Goal: Information Seeking & Learning: Find specific fact

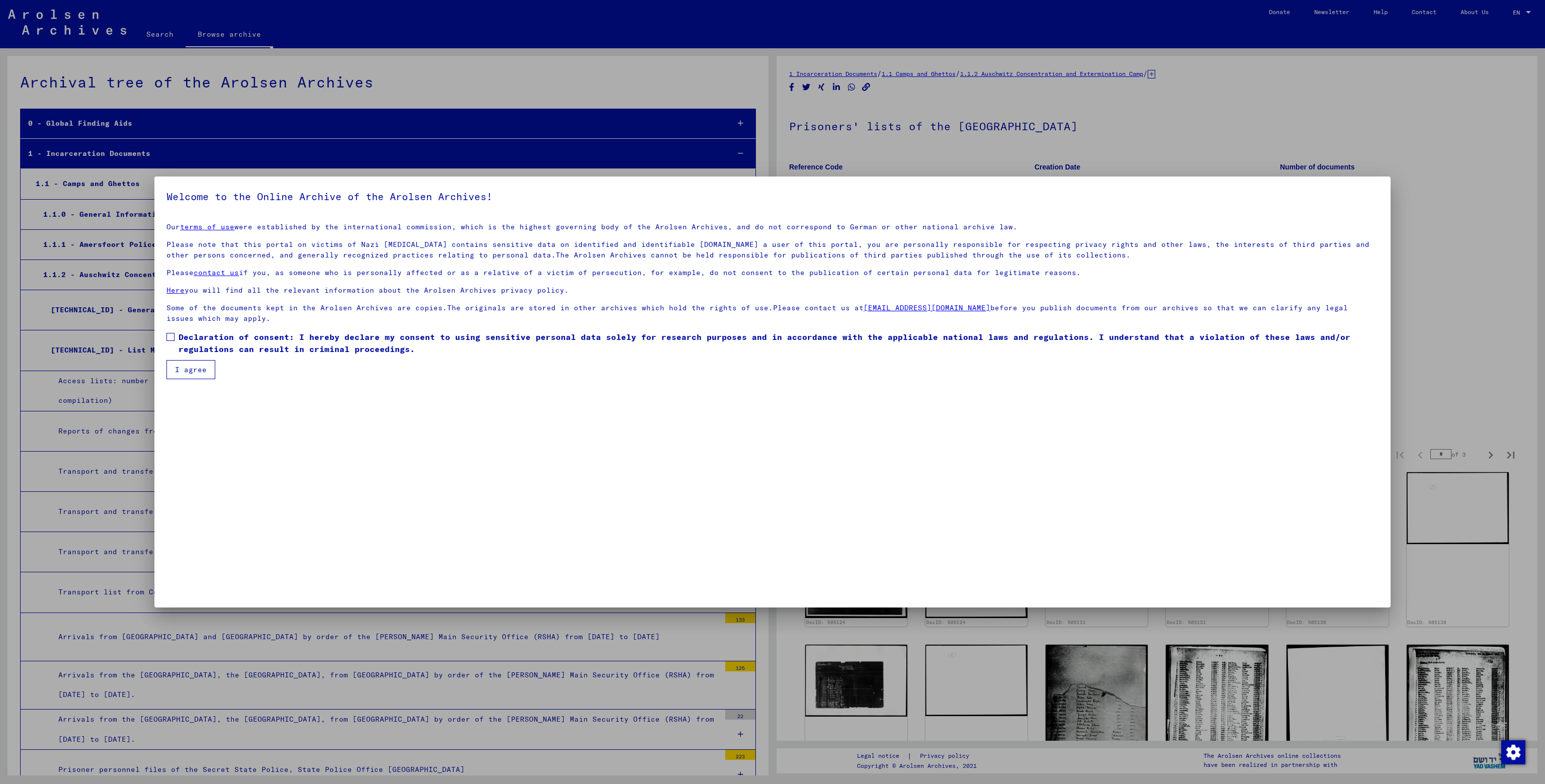
scroll to position [1224, 0]
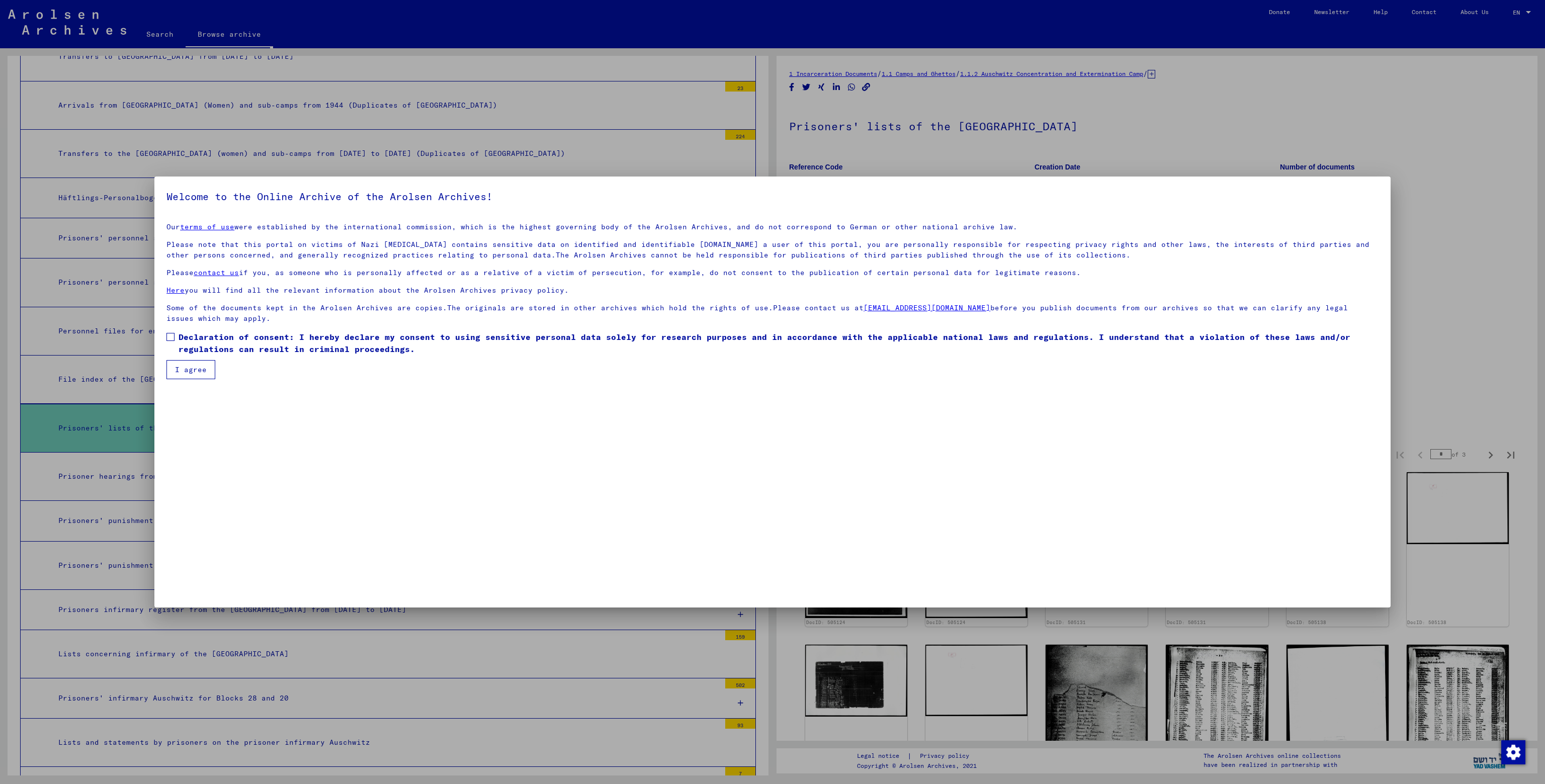
click at [171, 338] on span at bounding box center [171, 337] width 8 height 8
click at [190, 362] on button "I agree" at bounding box center [190, 370] width 49 height 19
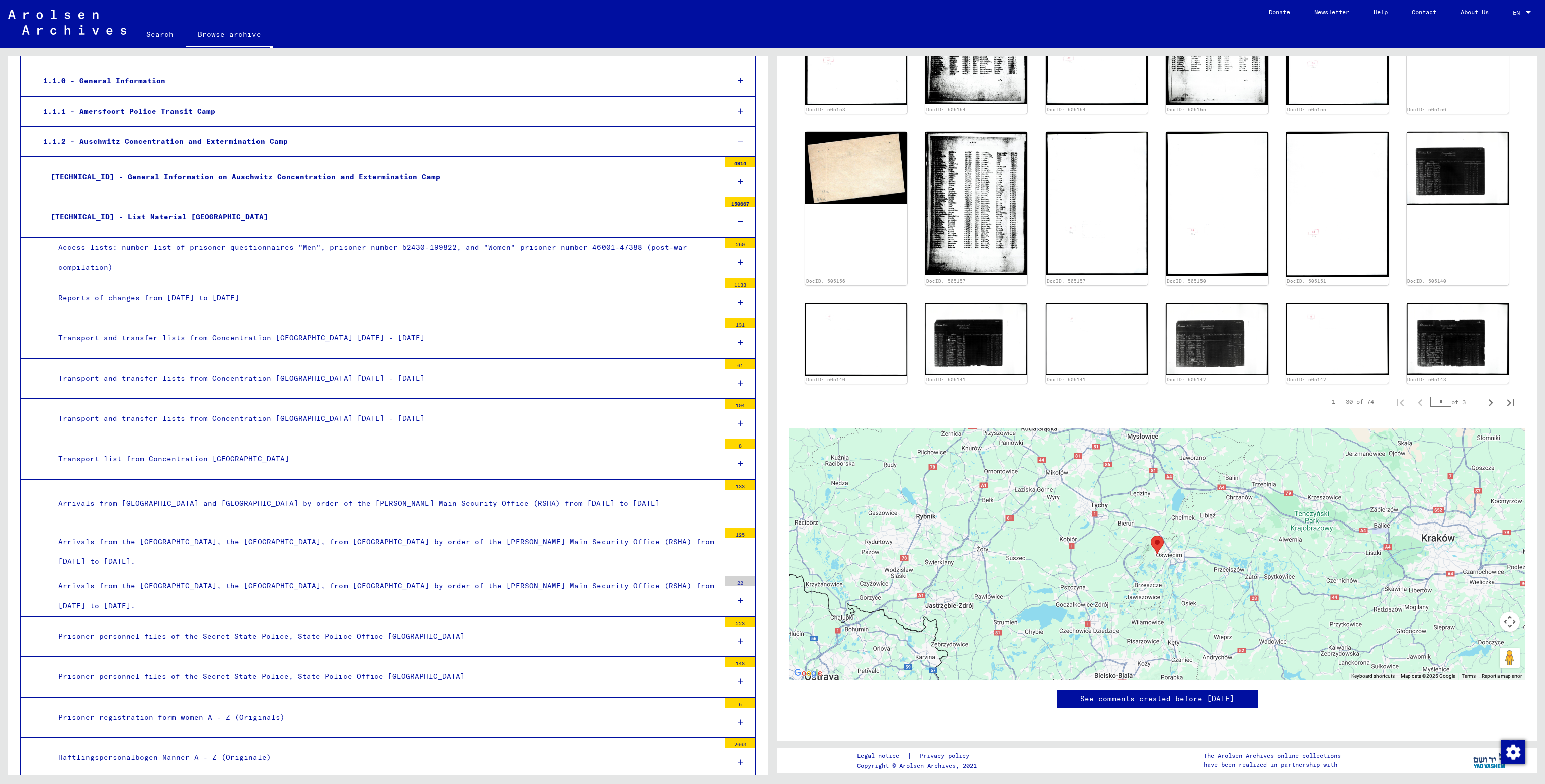
scroll to position [0, 0]
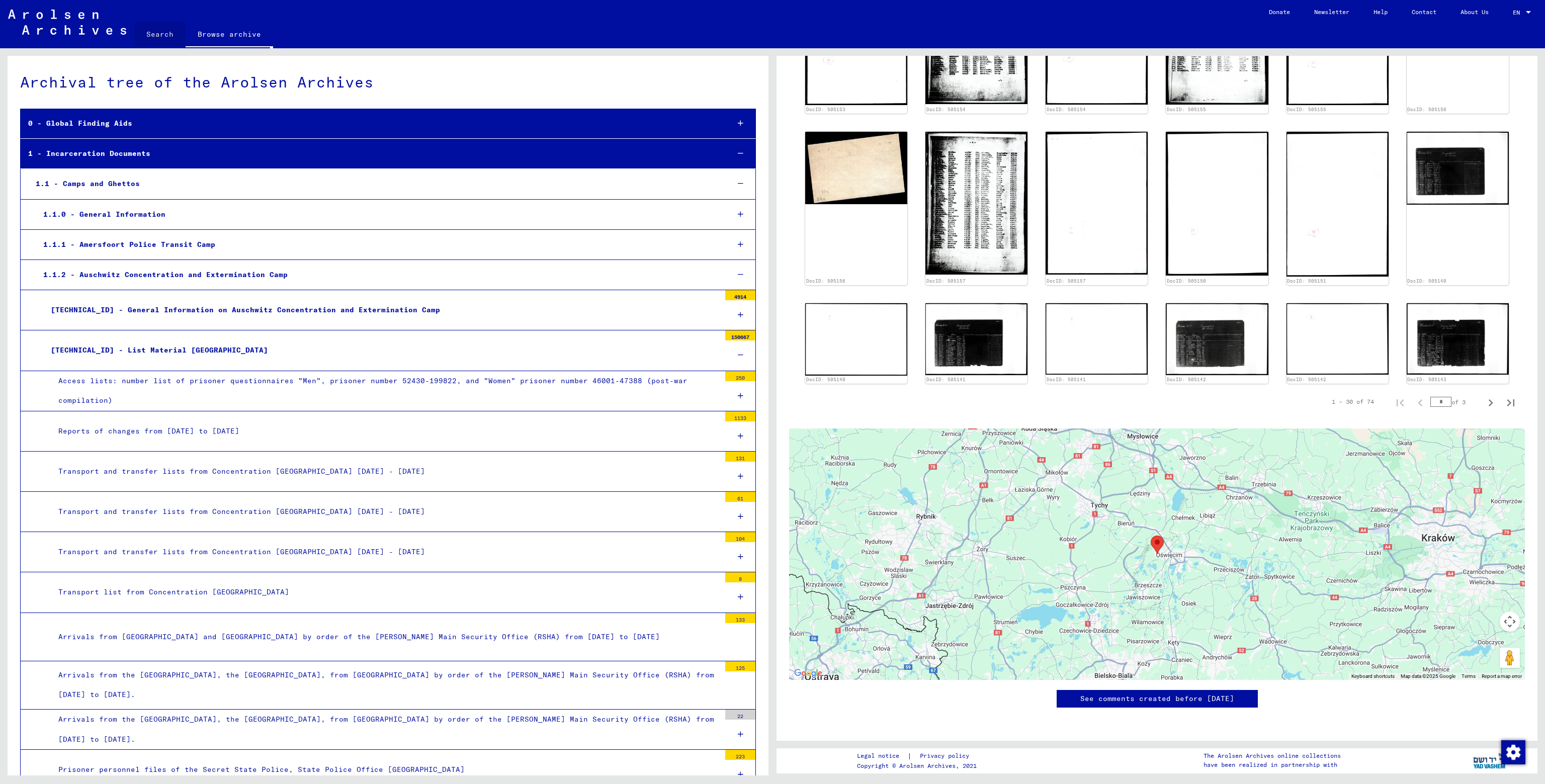
click at [153, 34] on link "Search" at bounding box center [160, 34] width 51 height 24
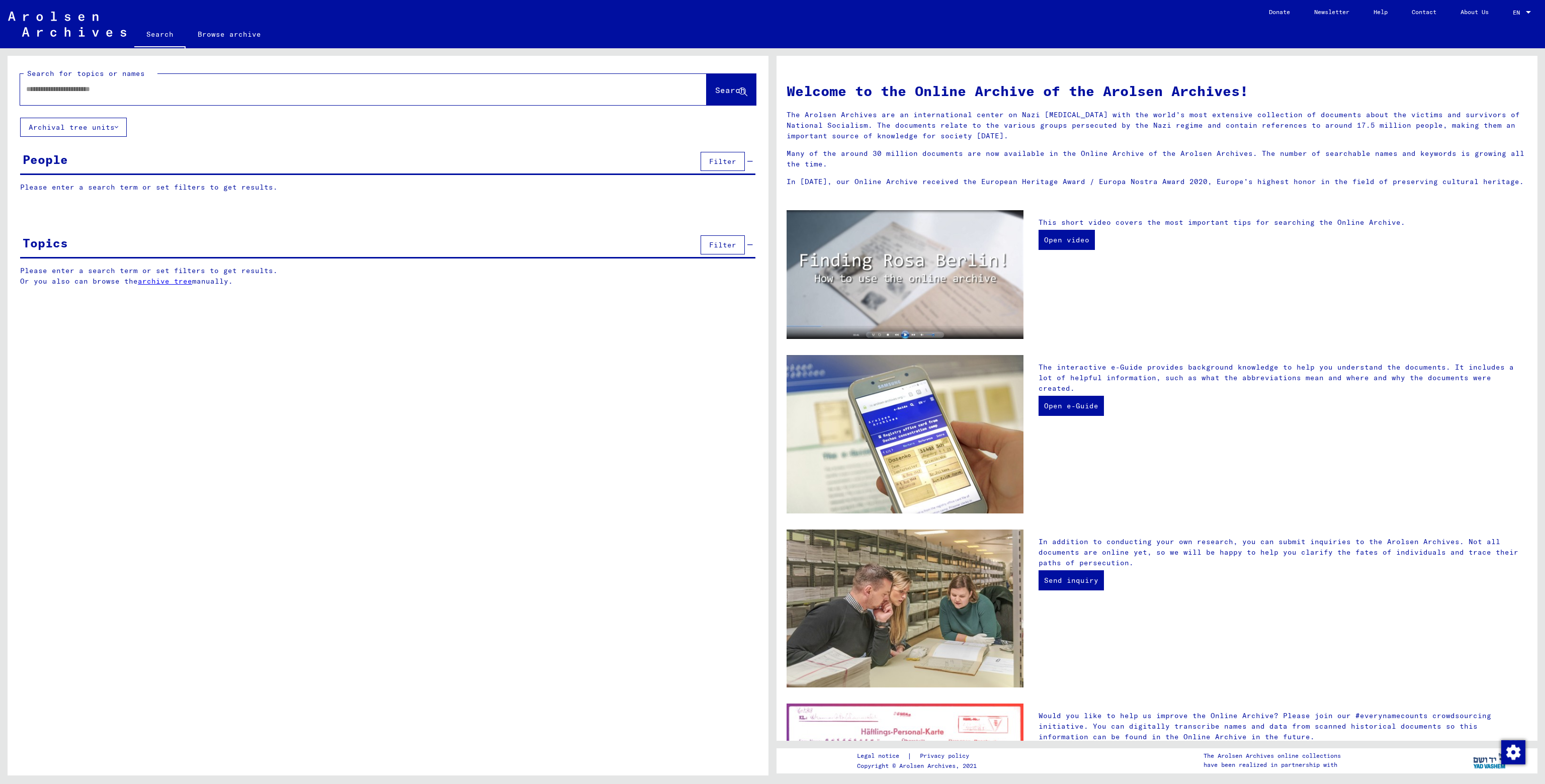
click at [77, 95] on div at bounding box center [348, 89] width 656 height 23
click at [81, 88] on input "text" at bounding box center [351, 89] width 650 height 10
type input "**********"
click at [715, 85] on span "Search" at bounding box center [730, 90] width 30 height 10
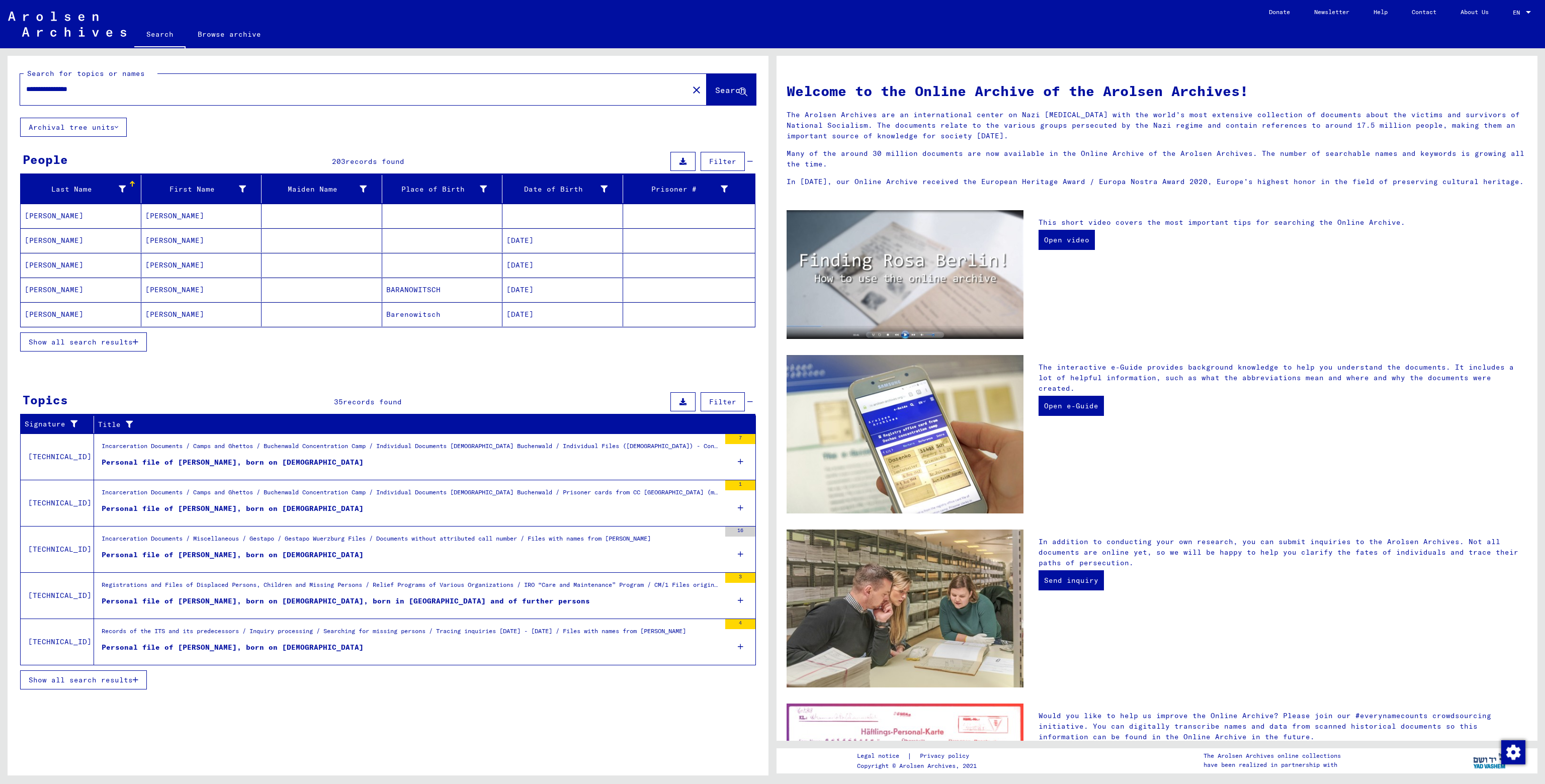
click at [120, 343] on span "Show all search results" at bounding box center [81, 342] width 104 height 9
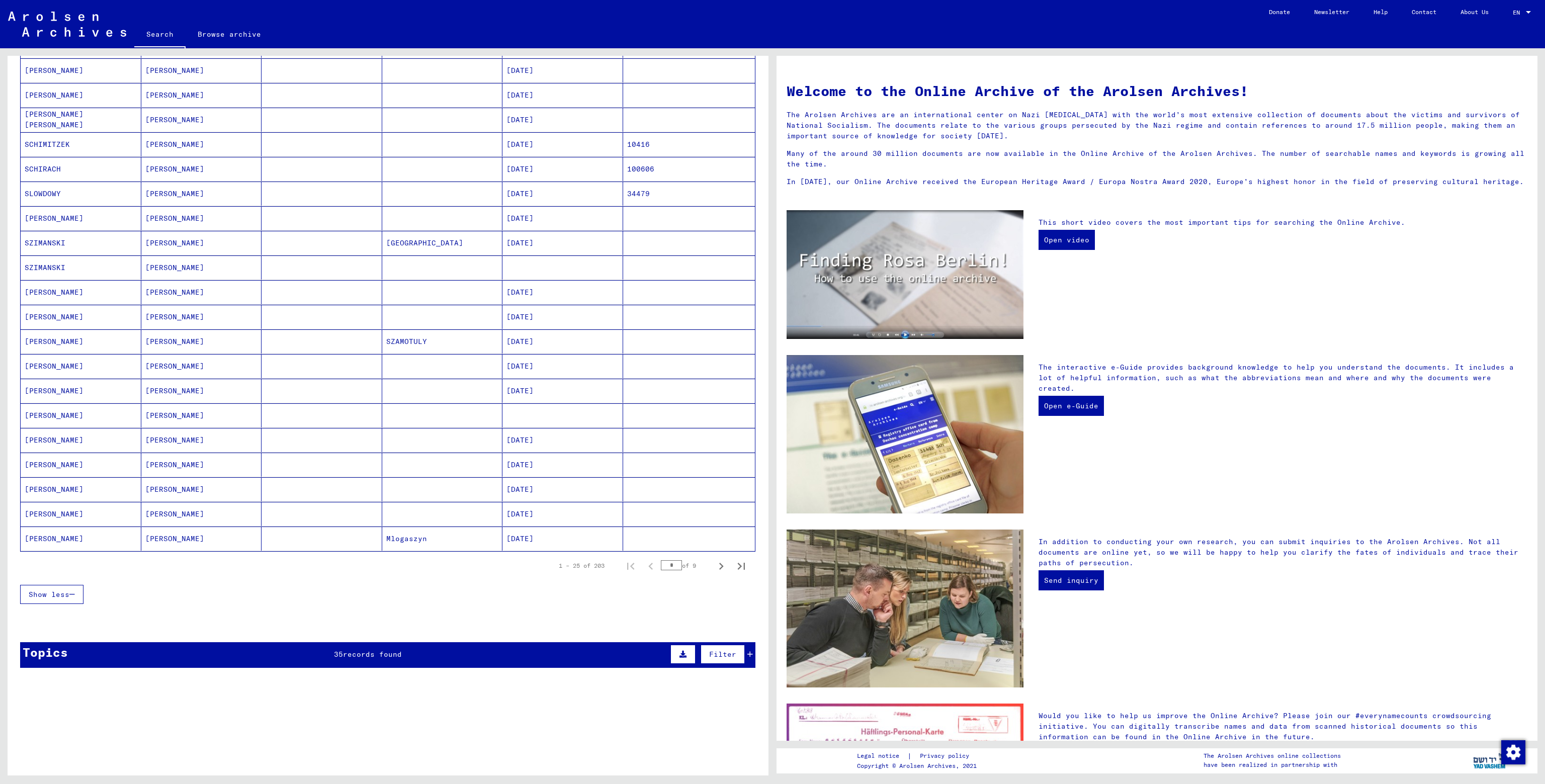
scroll to position [251, 0]
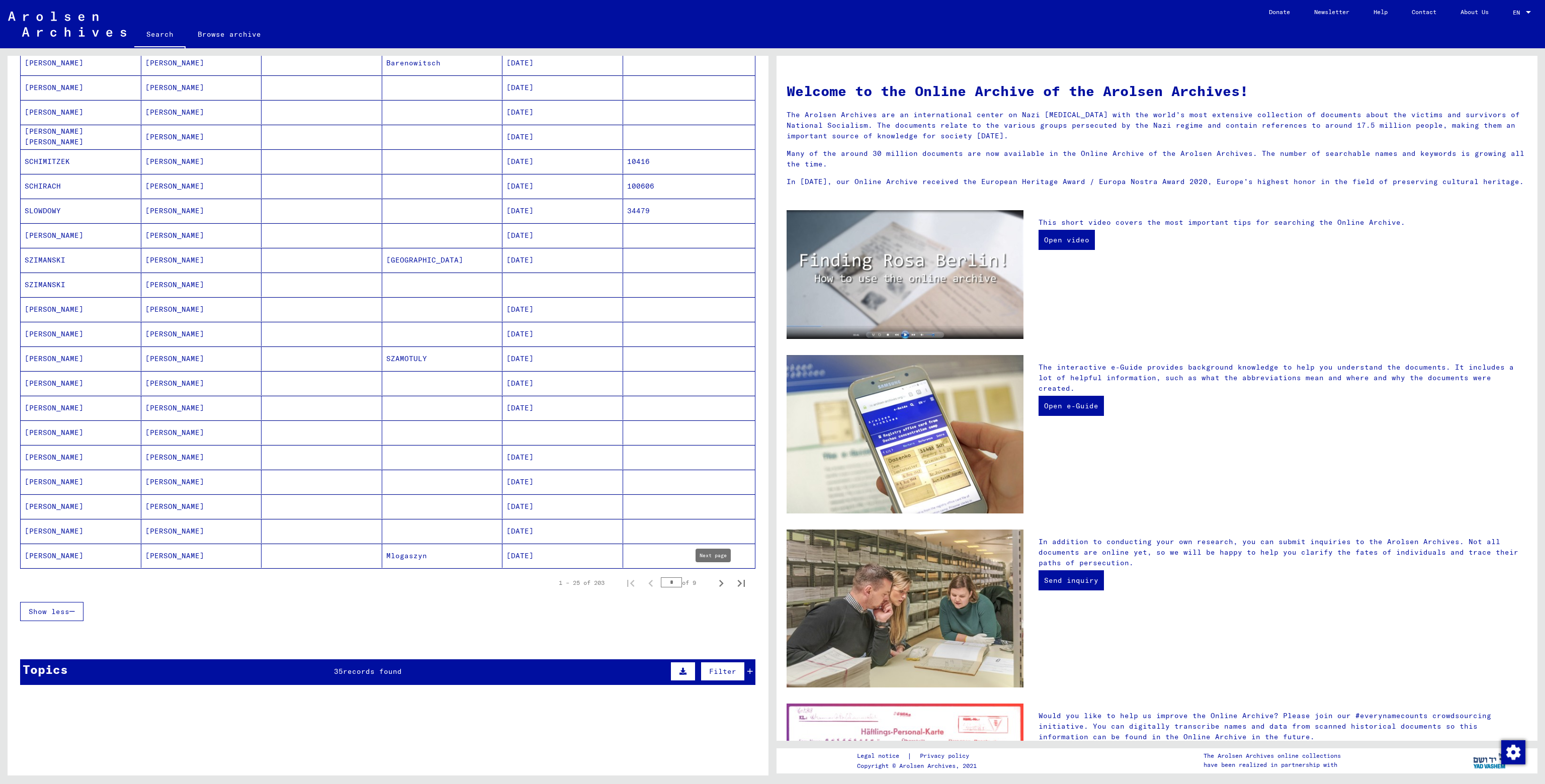
click at [714, 579] on icon "Next page" at bounding box center [721, 583] width 14 height 14
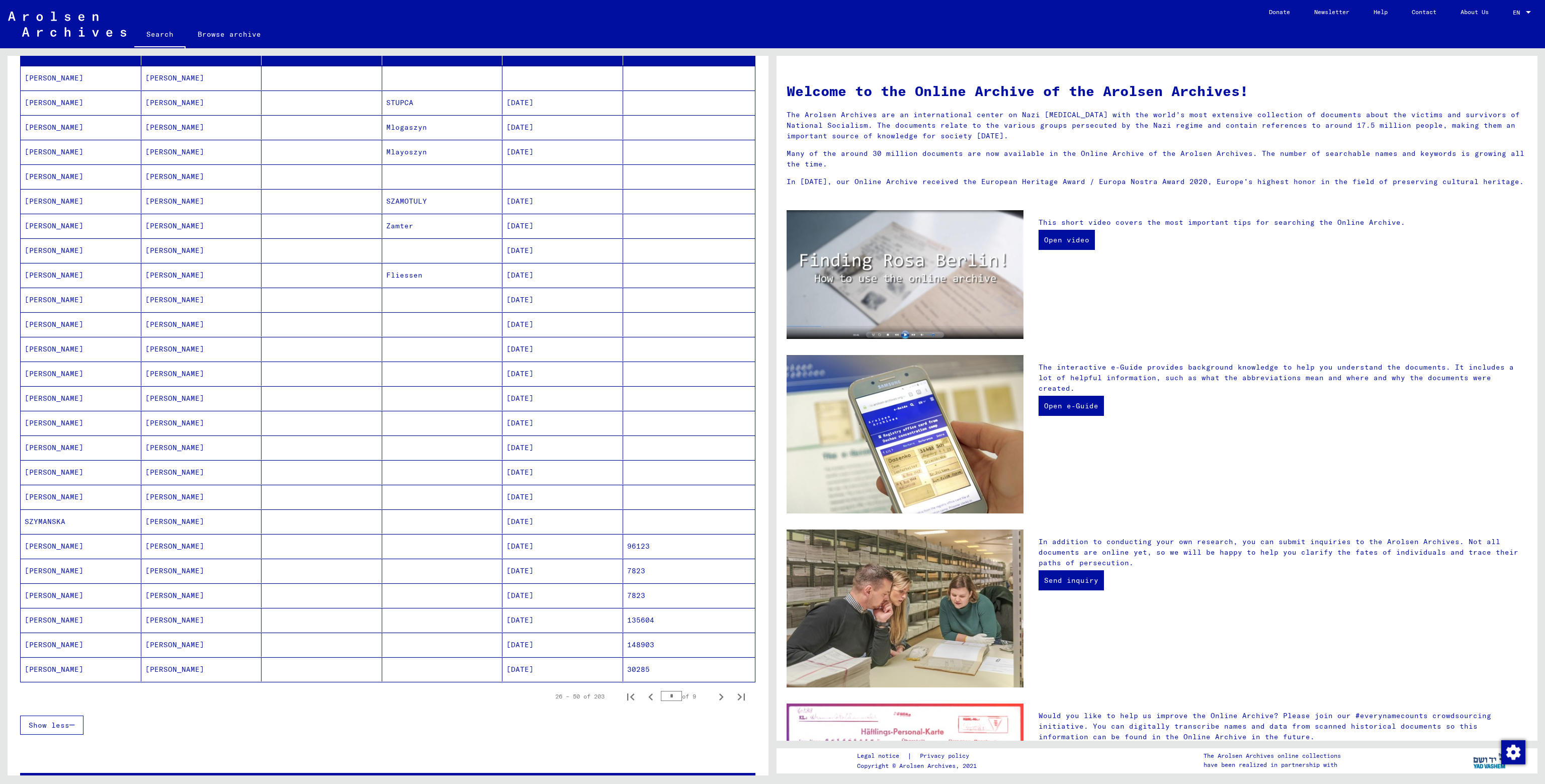
scroll to position [352, 0]
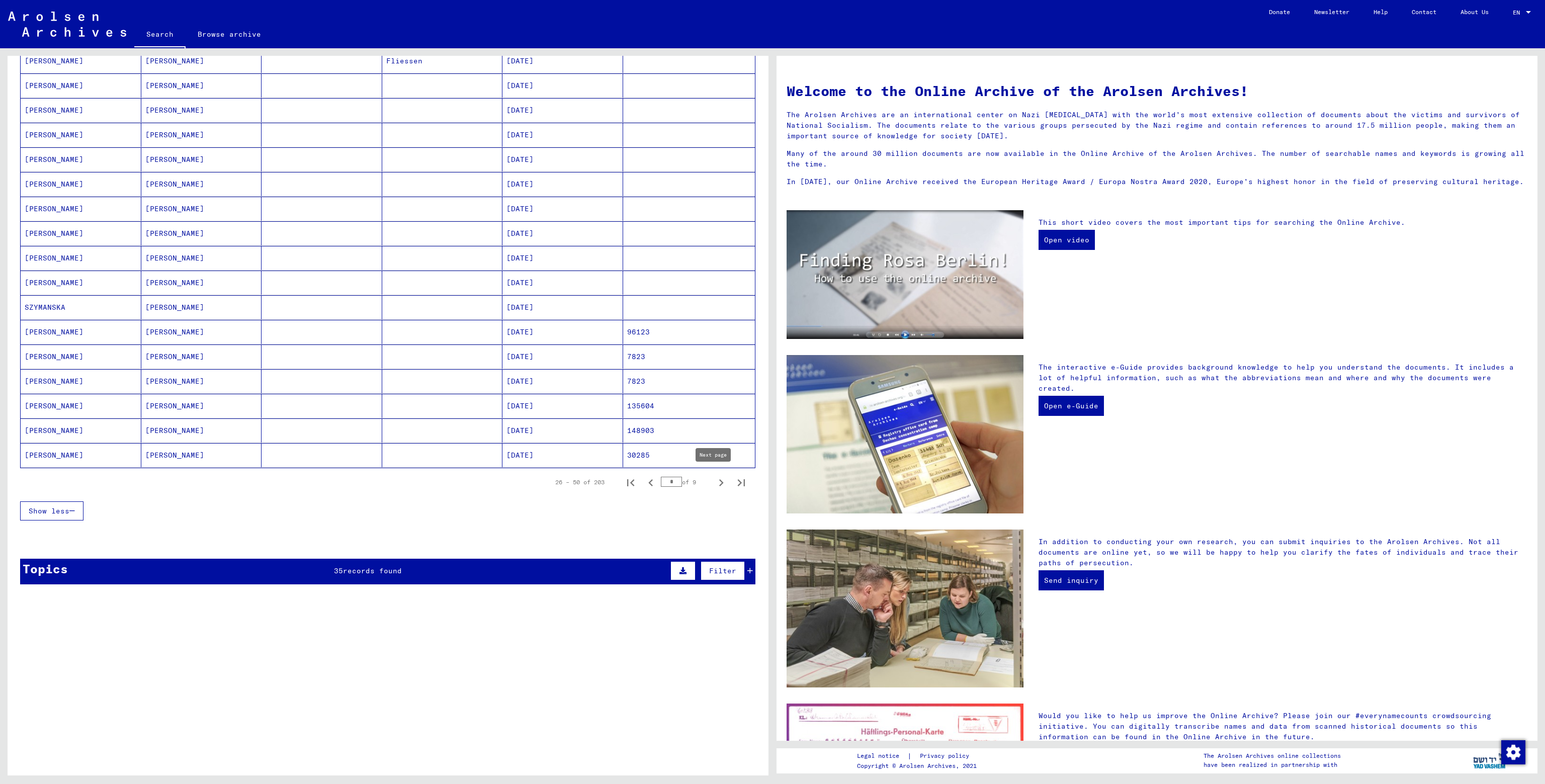
click at [714, 478] on icon "Next page" at bounding box center [721, 482] width 14 height 14
click at [714, 479] on icon "Next page" at bounding box center [721, 482] width 14 height 14
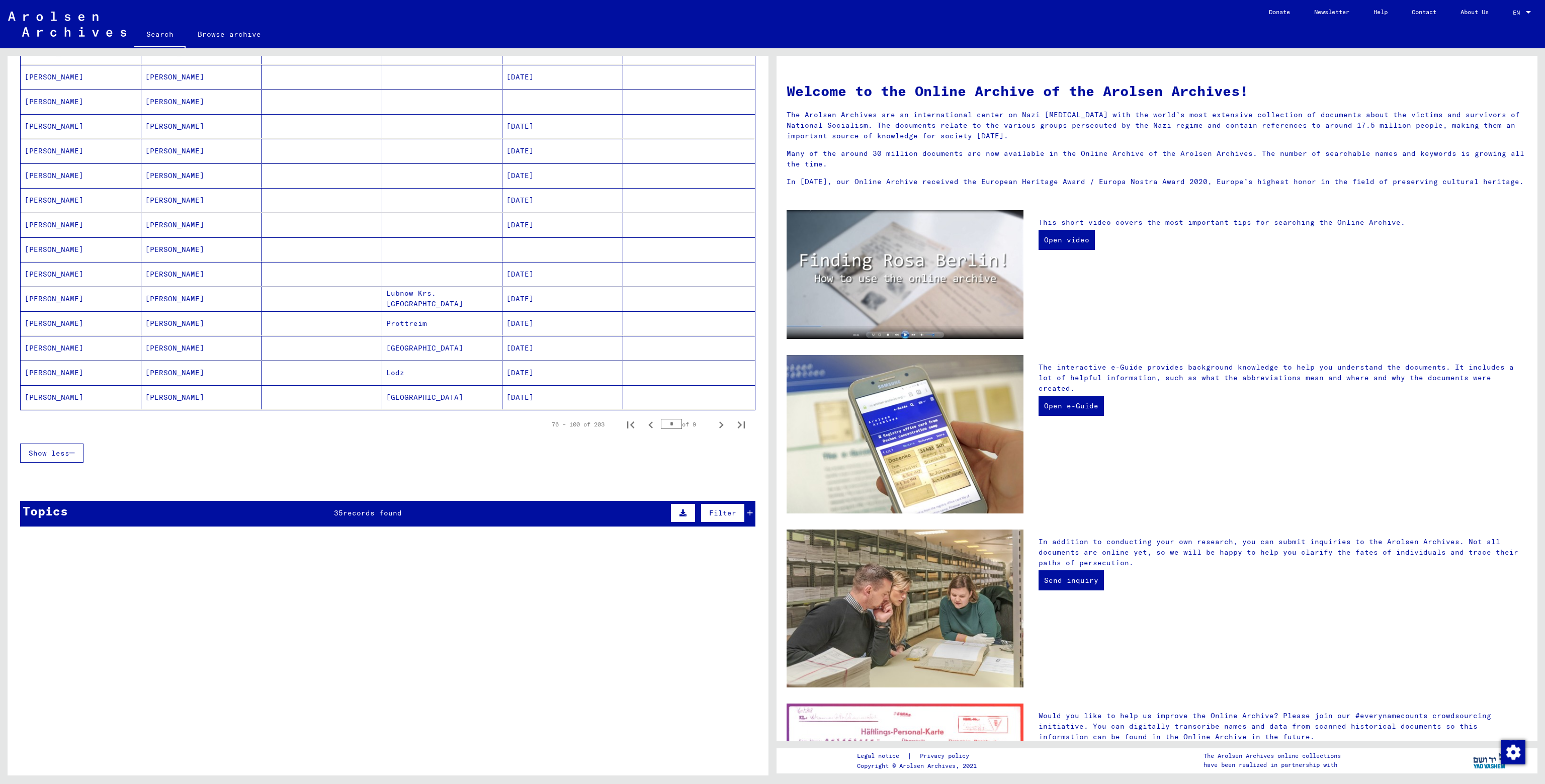
scroll to position [427, 0]
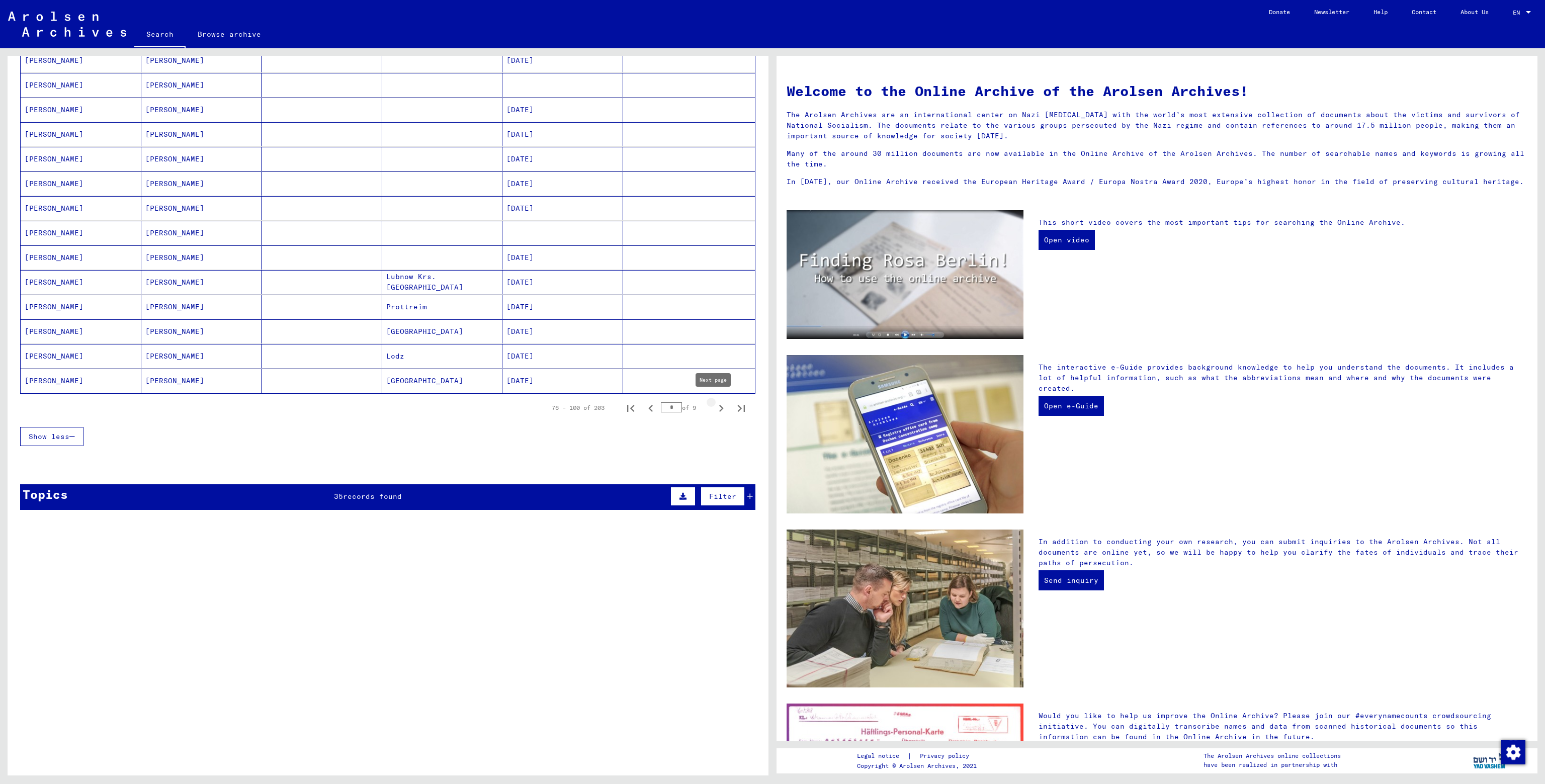
click at [714, 404] on icon "Next page" at bounding box center [721, 408] width 14 height 14
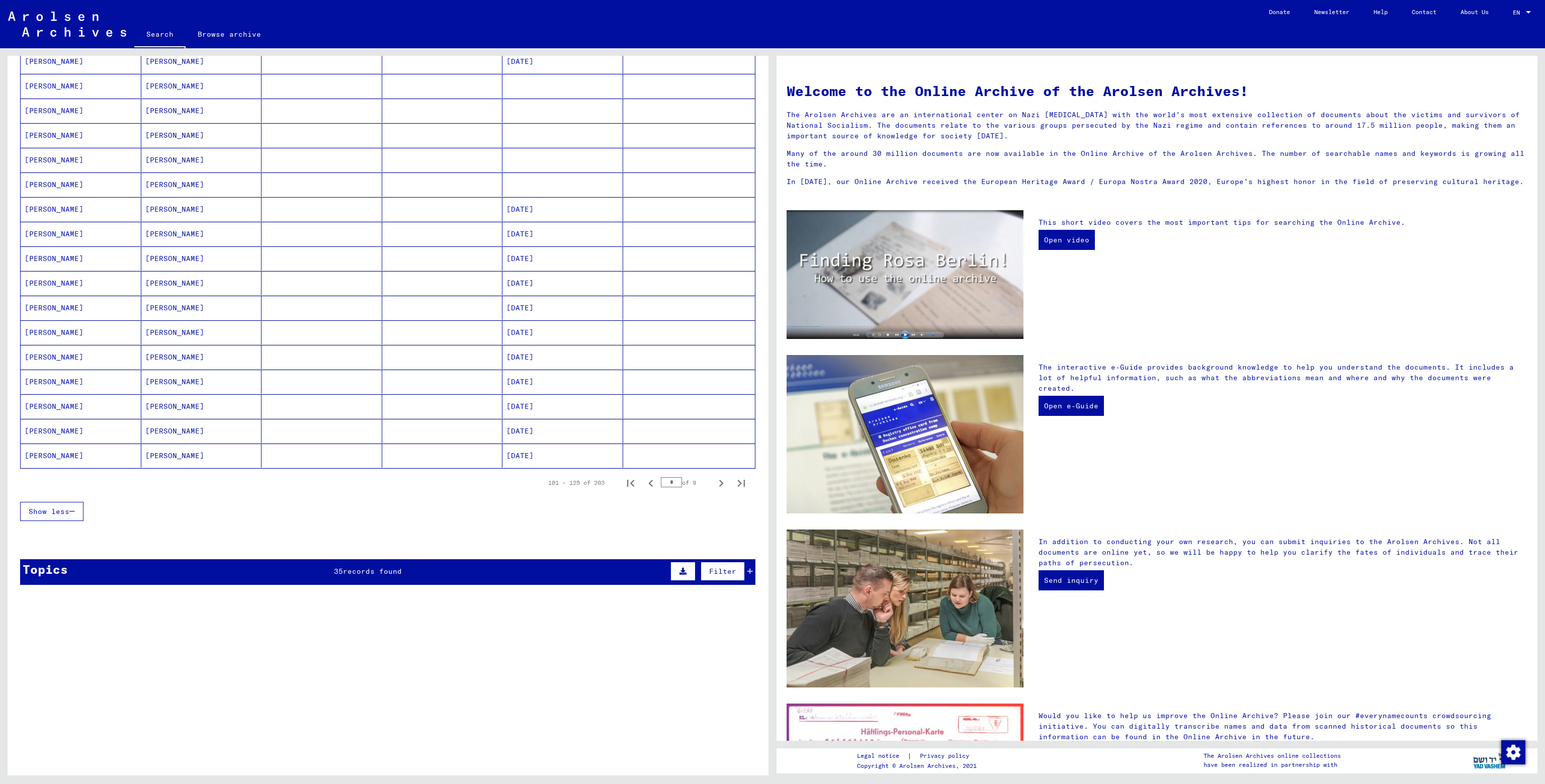
scroll to position [352, 0]
click at [719, 479] on icon "Next page" at bounding box center [721, 483] width 5 height 7
click at [714, 481] on icon "Next page" at bounding box center [721, 482] width 14 height 14
click at [719, 479] on icon "Next page" at bounding box center [721, 483] width 5 height 7
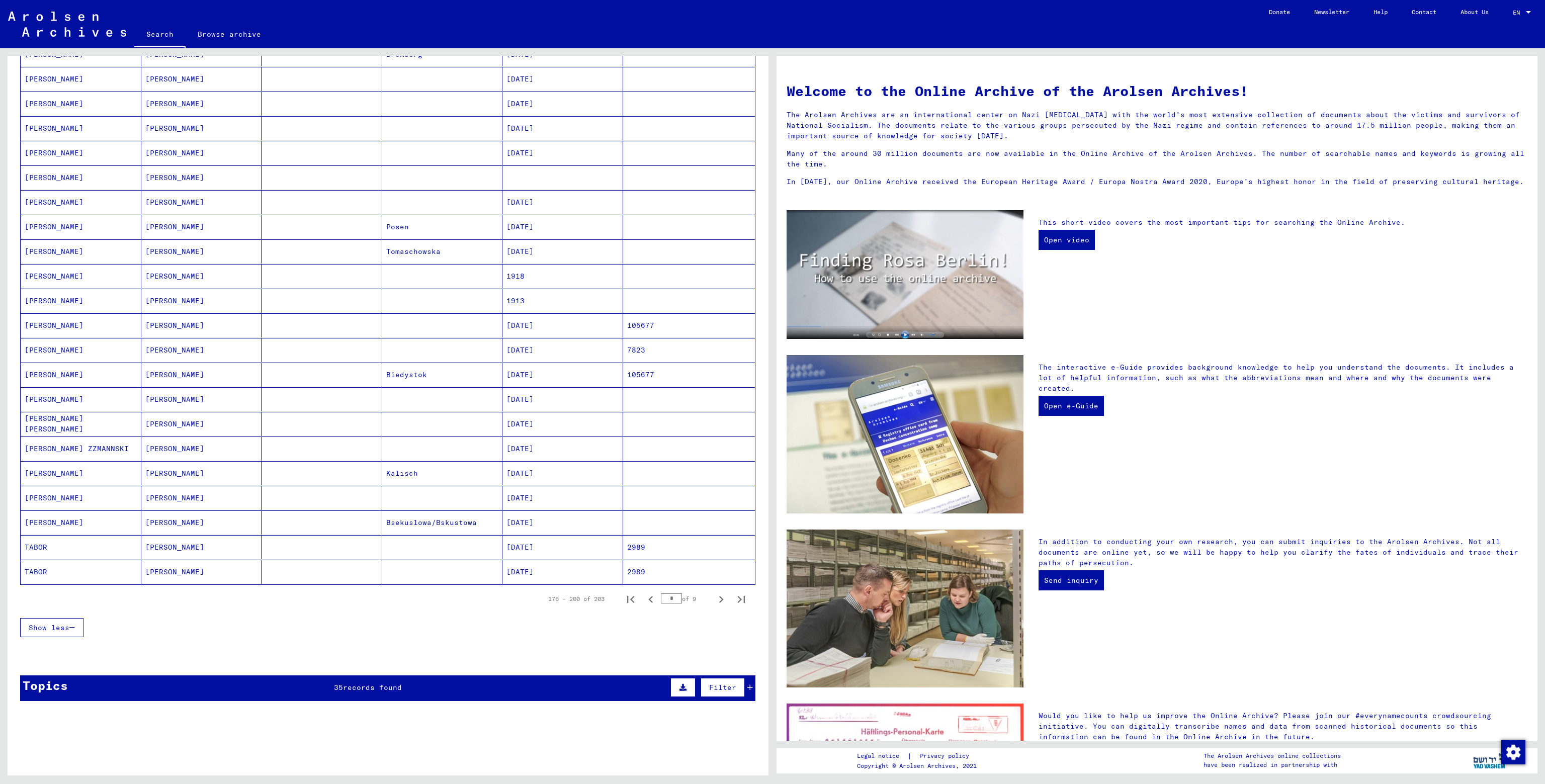
scroll to position [301, 0]
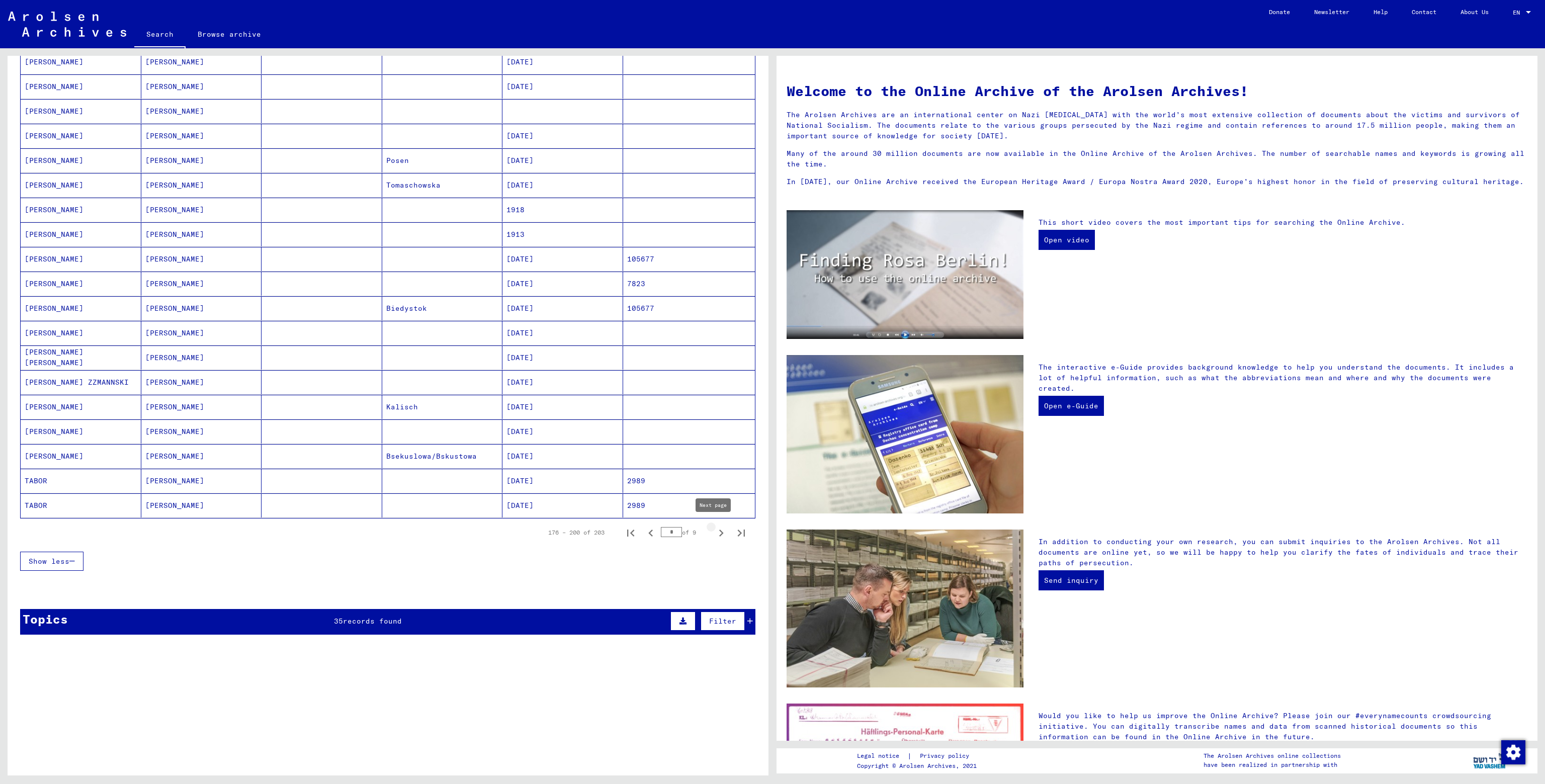
click at [716, 526] on icon "Next page" at bounding box center [721, 533] width 14 height 14
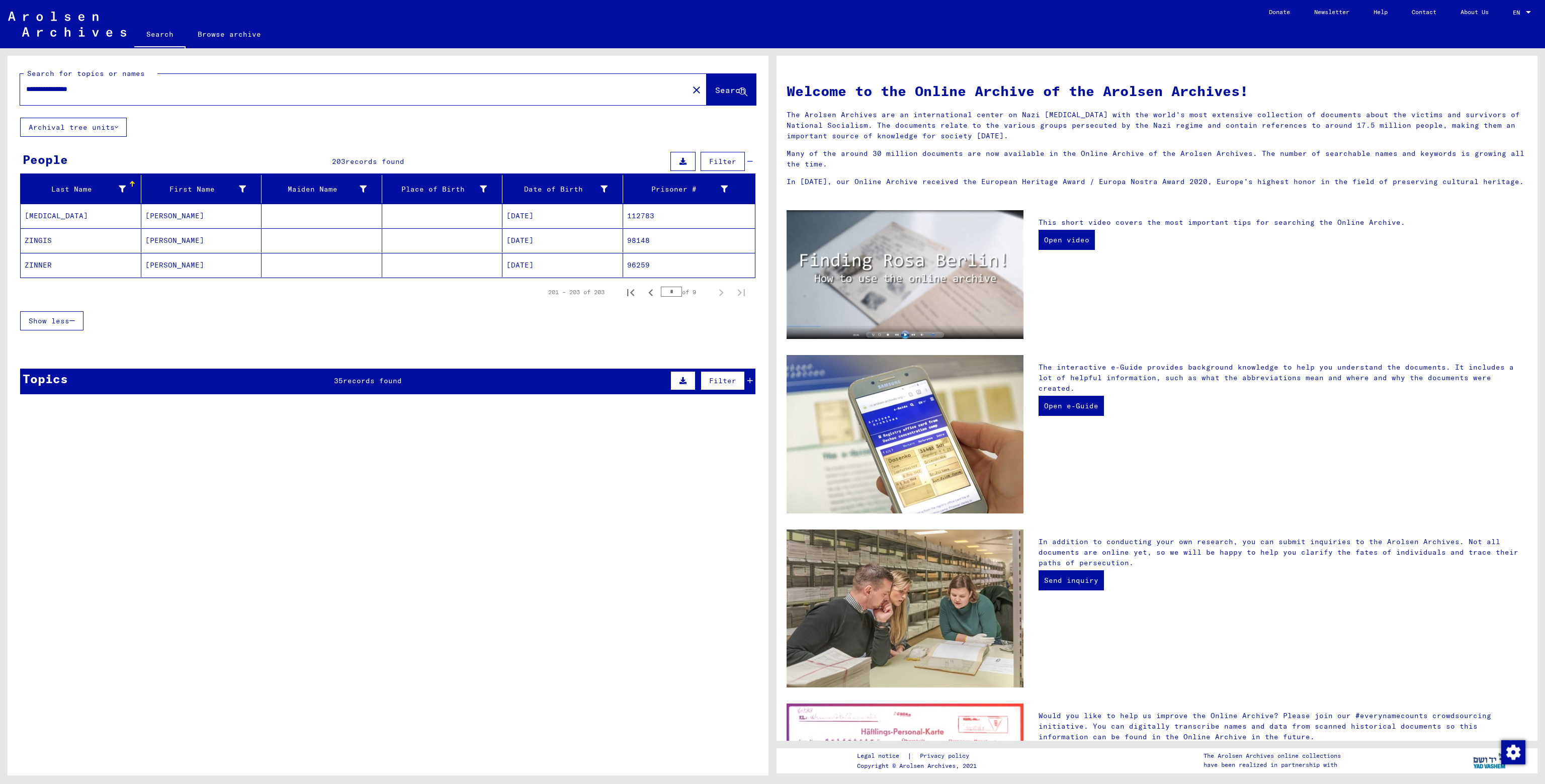
scroll to position [0, 0]
click at [649, 289] on icon "Previous page" at bounding box center [651, 292] width 14 height 14
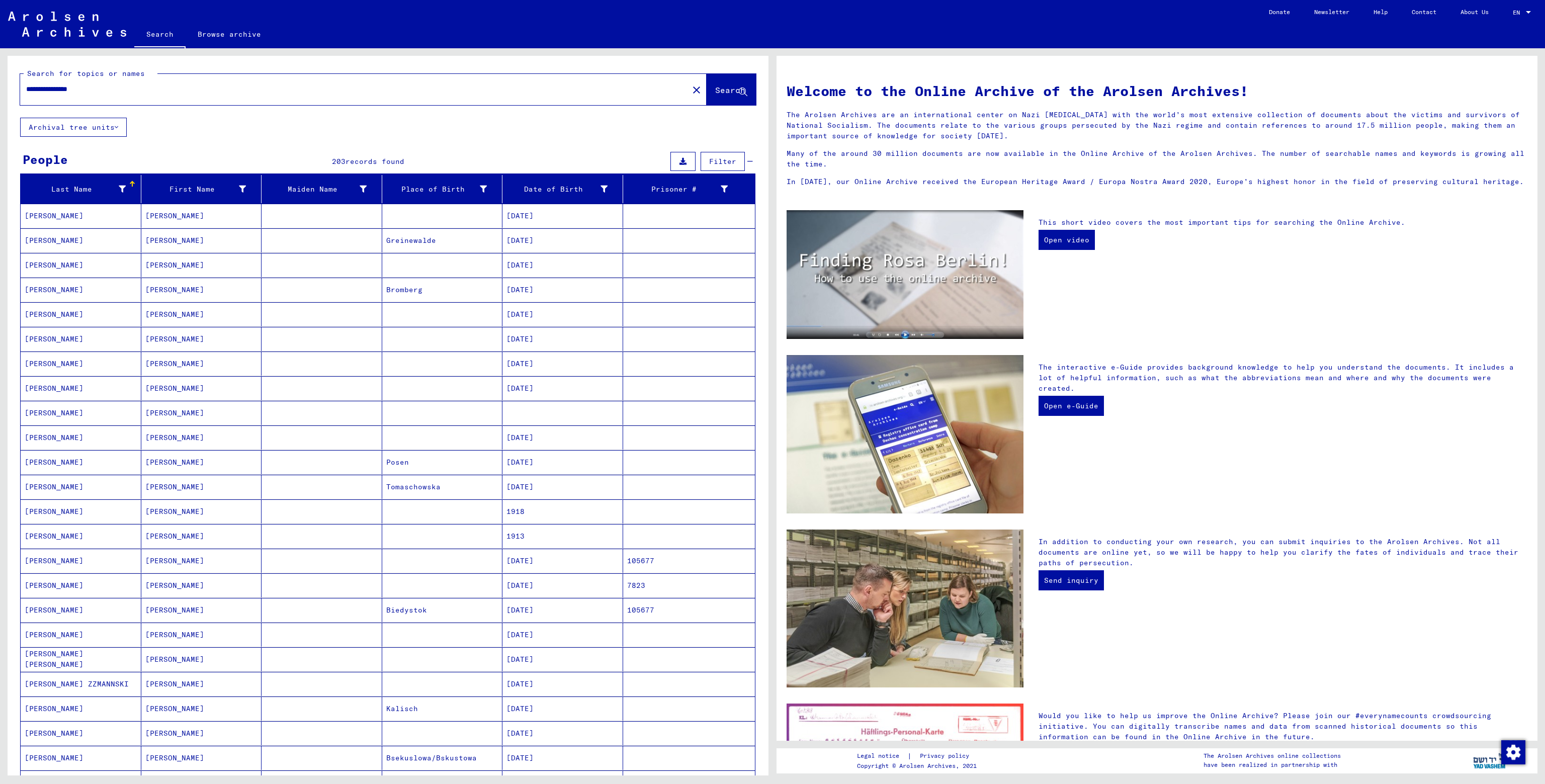
click at [45, 213] on mat-cell "[PERSON_NAME]" at bounding box center [81, 215] width 121 height 24
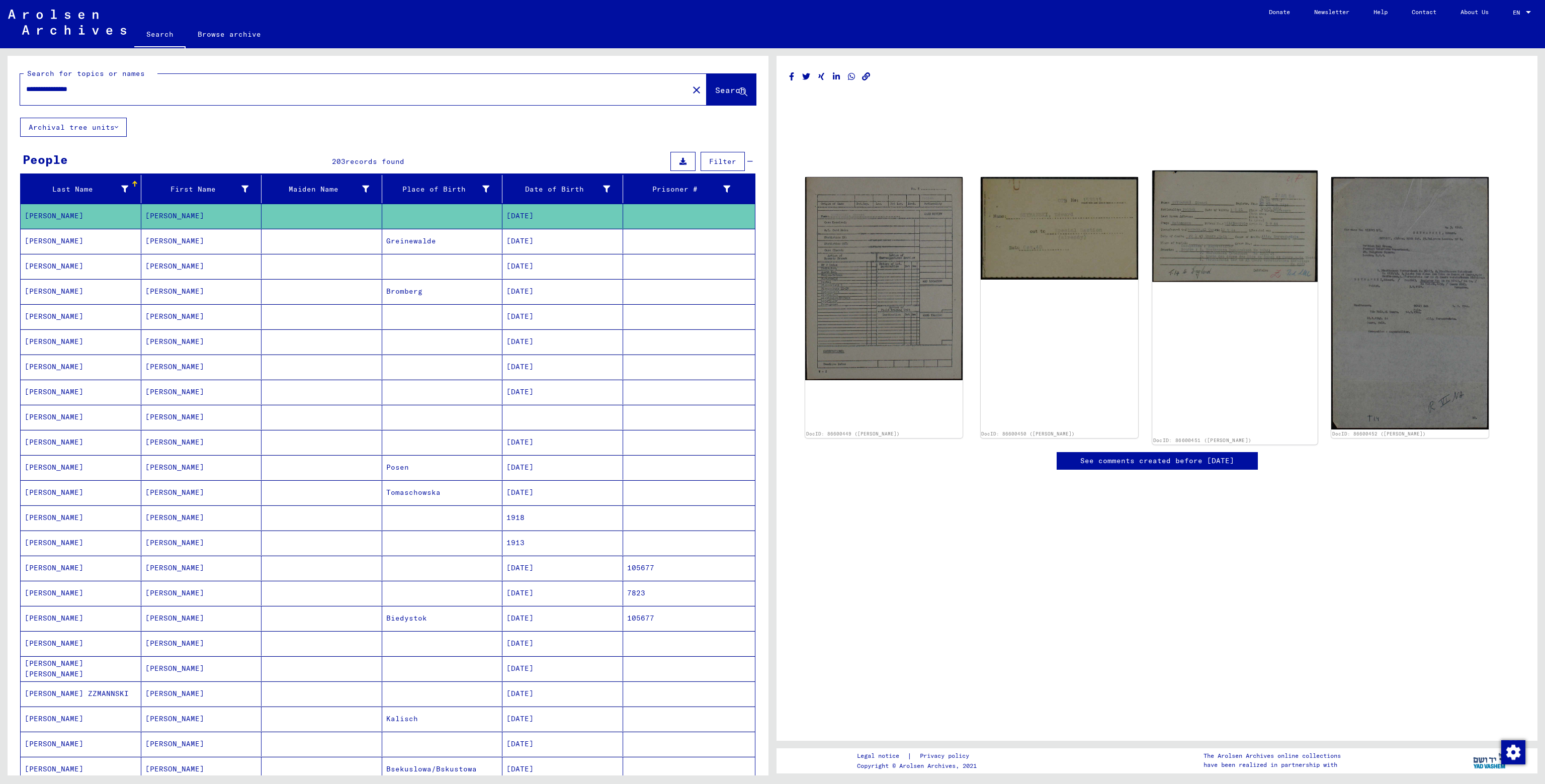
click at [1257, 239] on img at bounding box center [1235, 226] width 165 height 111
click at [52, 246] on mat-cell "[PERSON_NAME]" at bounding box center [81, 241] width 121 height 25
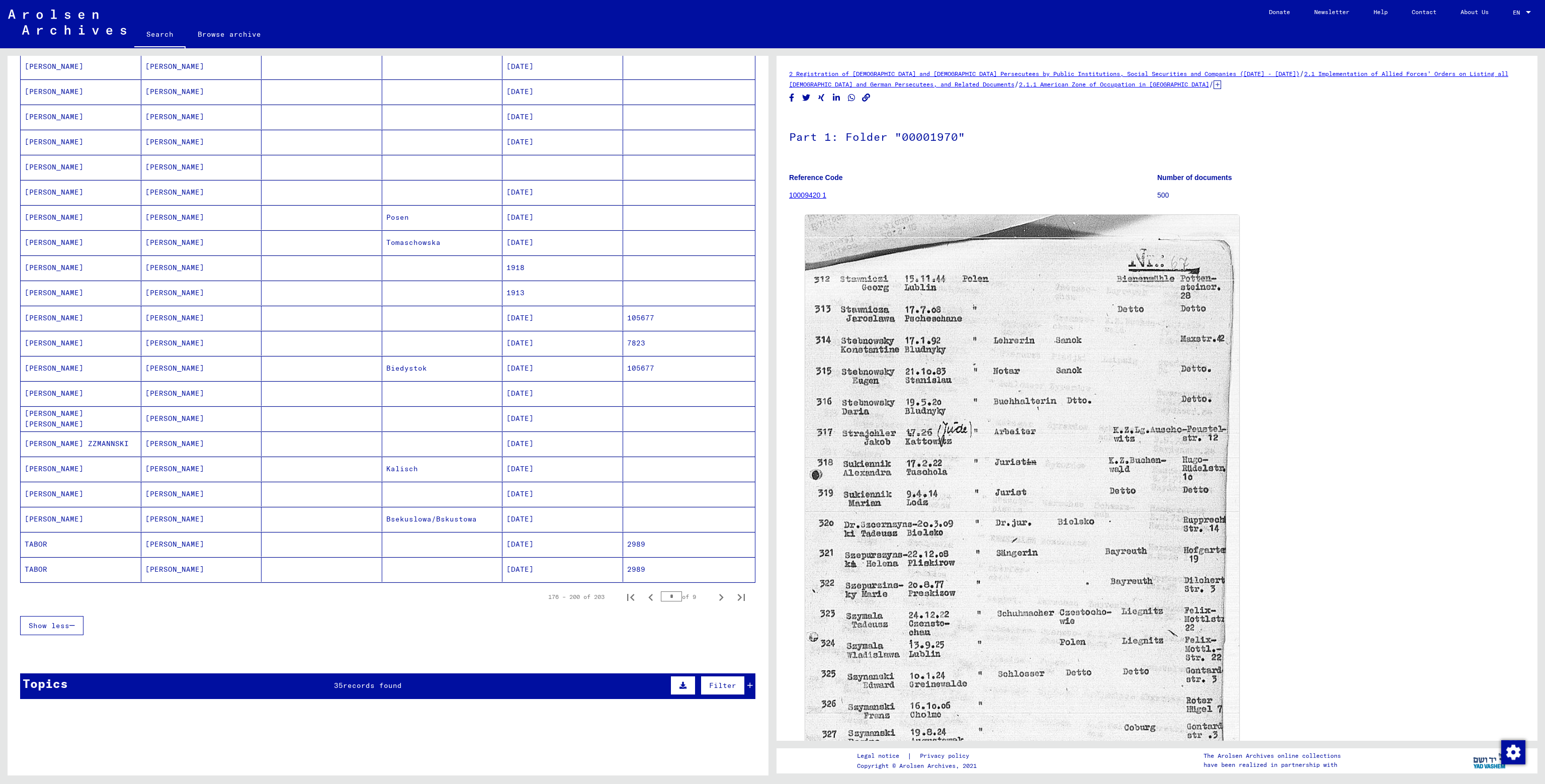
scroll to position [251, 0]
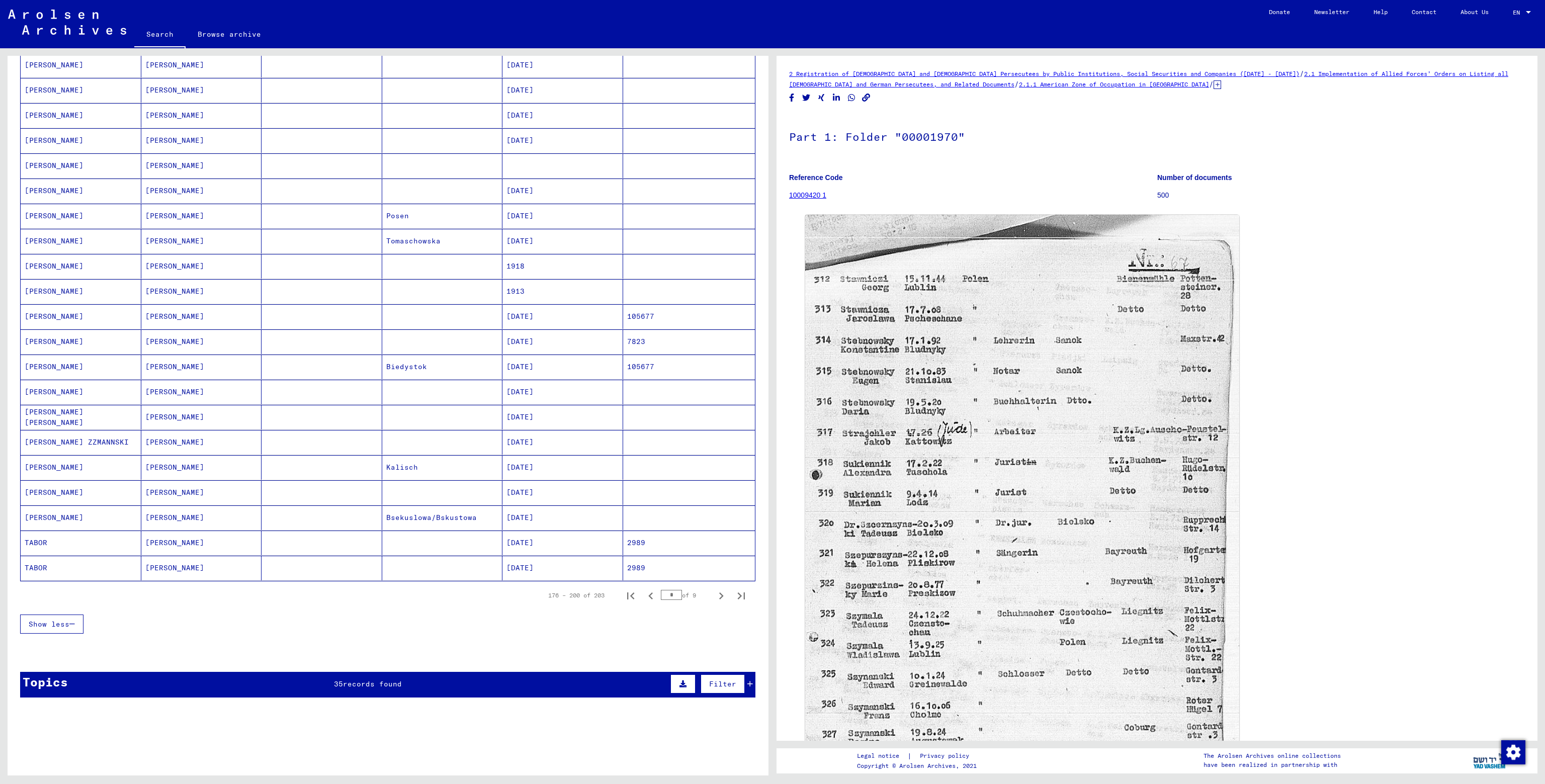
click at [63, 309] on mat-cell "[PERSON_NAME]" at bounding box center [81, 316] width 121 height 25
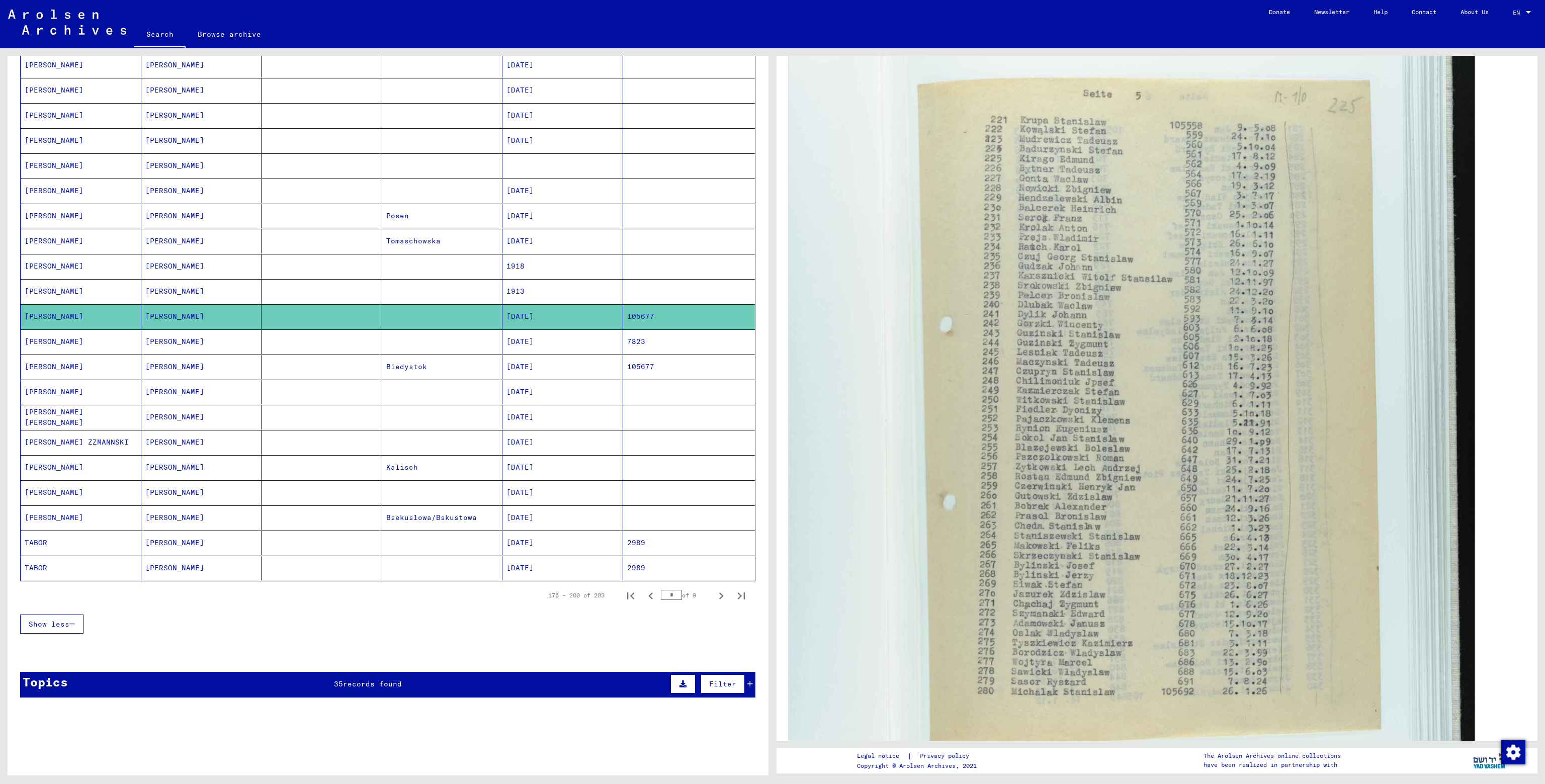
scroll to position [251, 0]
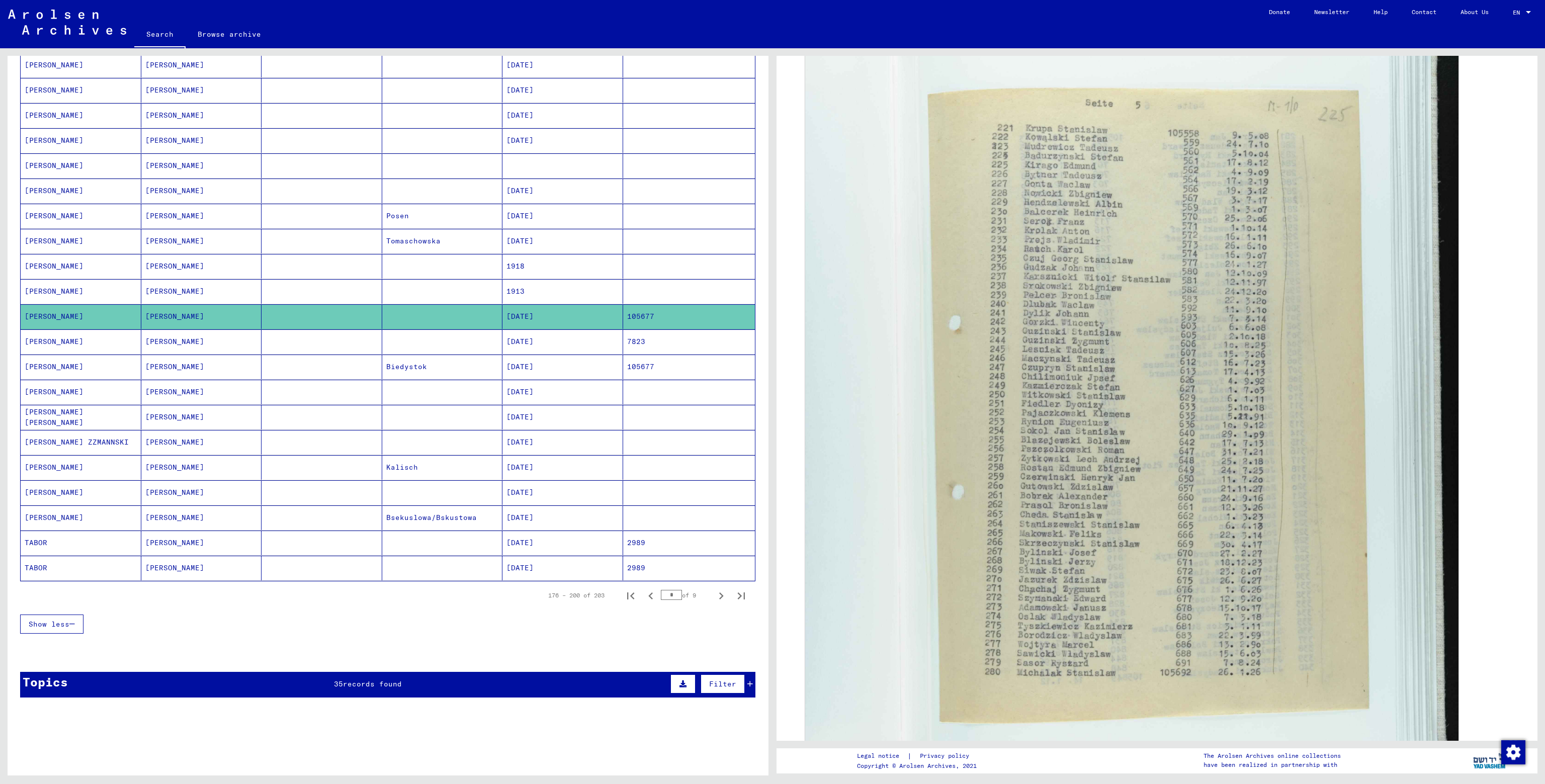
click at [94, 409] on mat-cell "[PERSON_NAME] [PERSON_NAME]" at bounding box center [81, 417] width 121 height 25
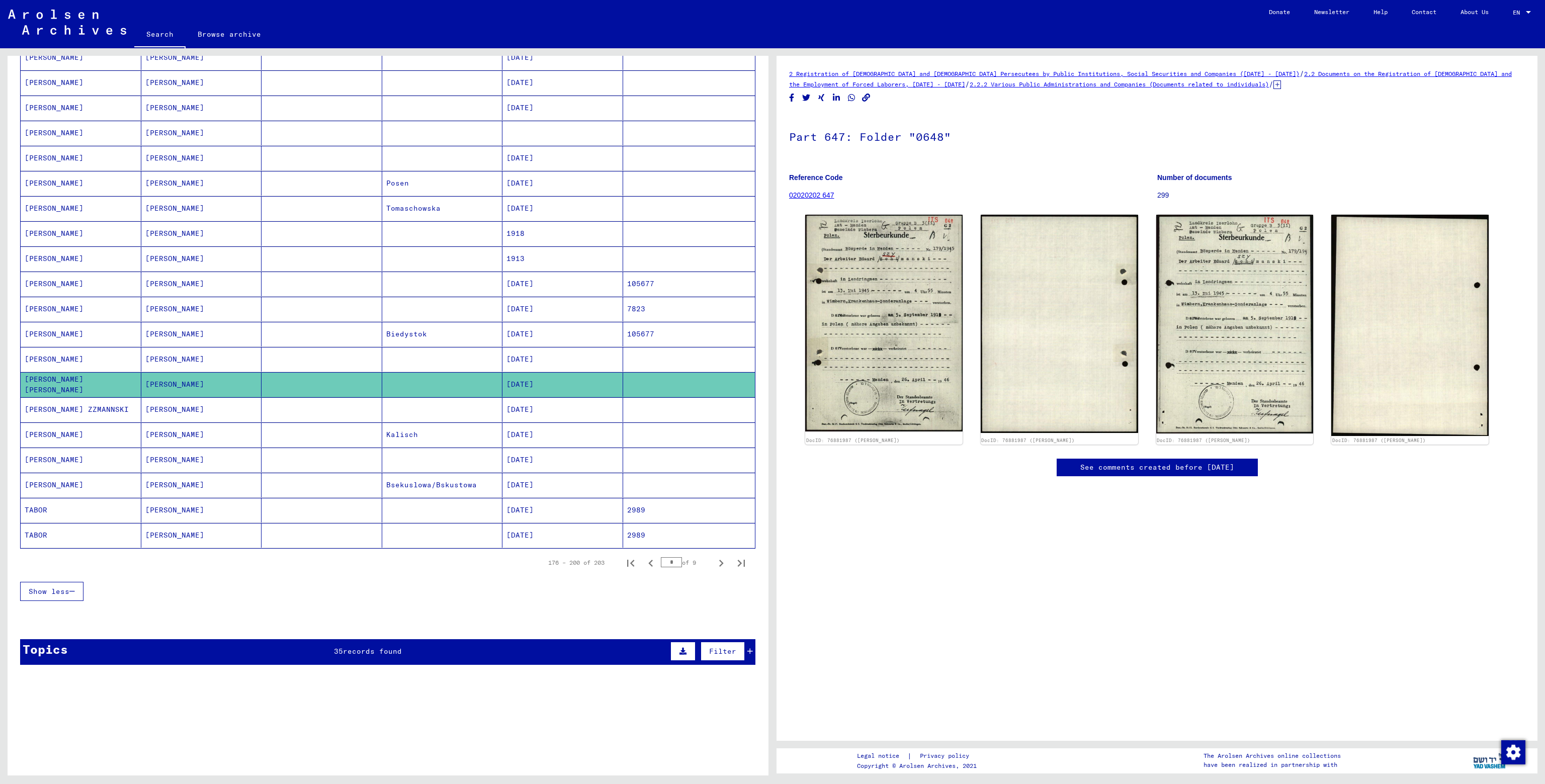
scroll to position [301, 0]
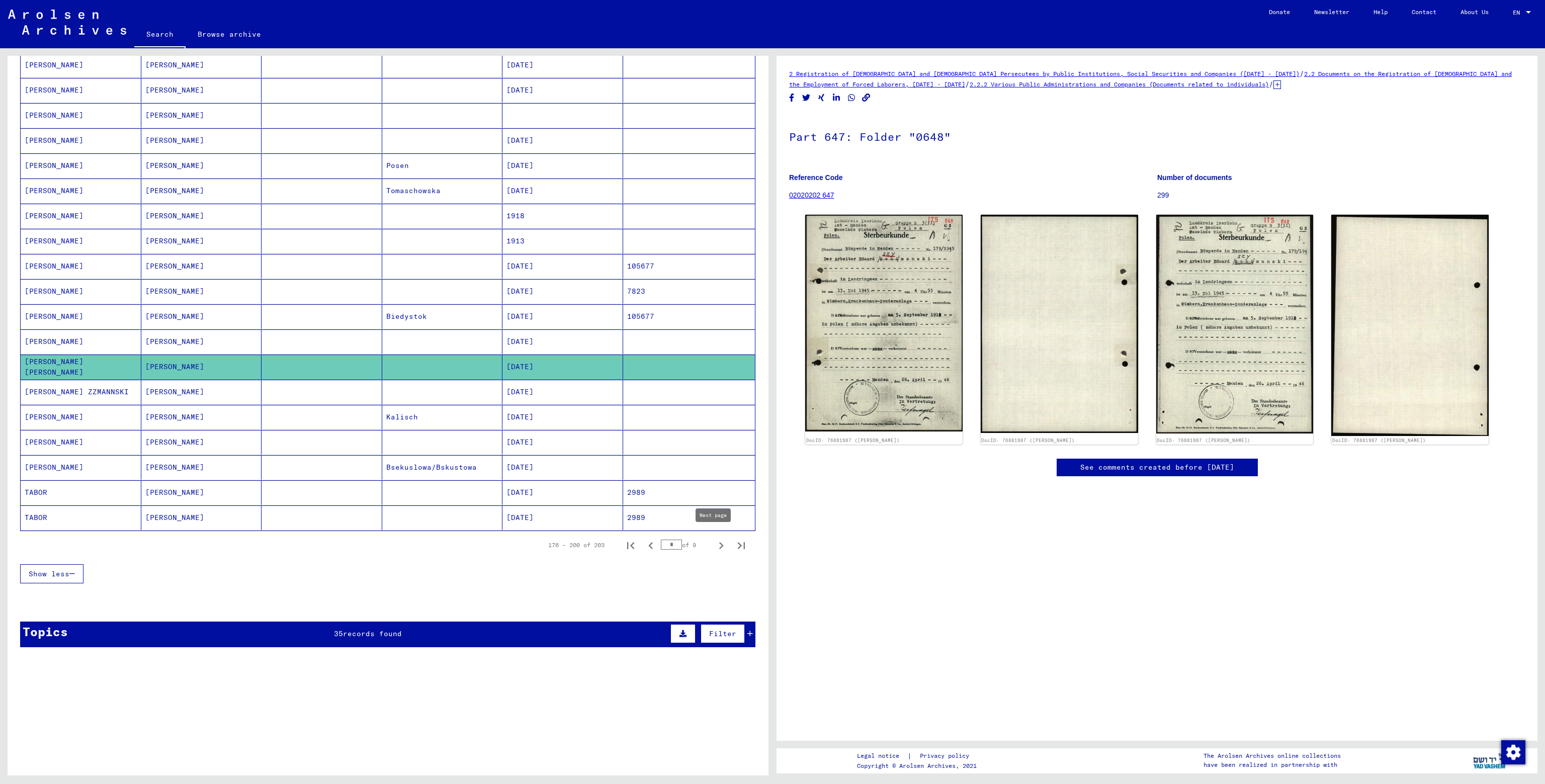
click at [714, 544] on icon "Next page" at bounding box center [721, 545] width 14 height 14
type input "*"
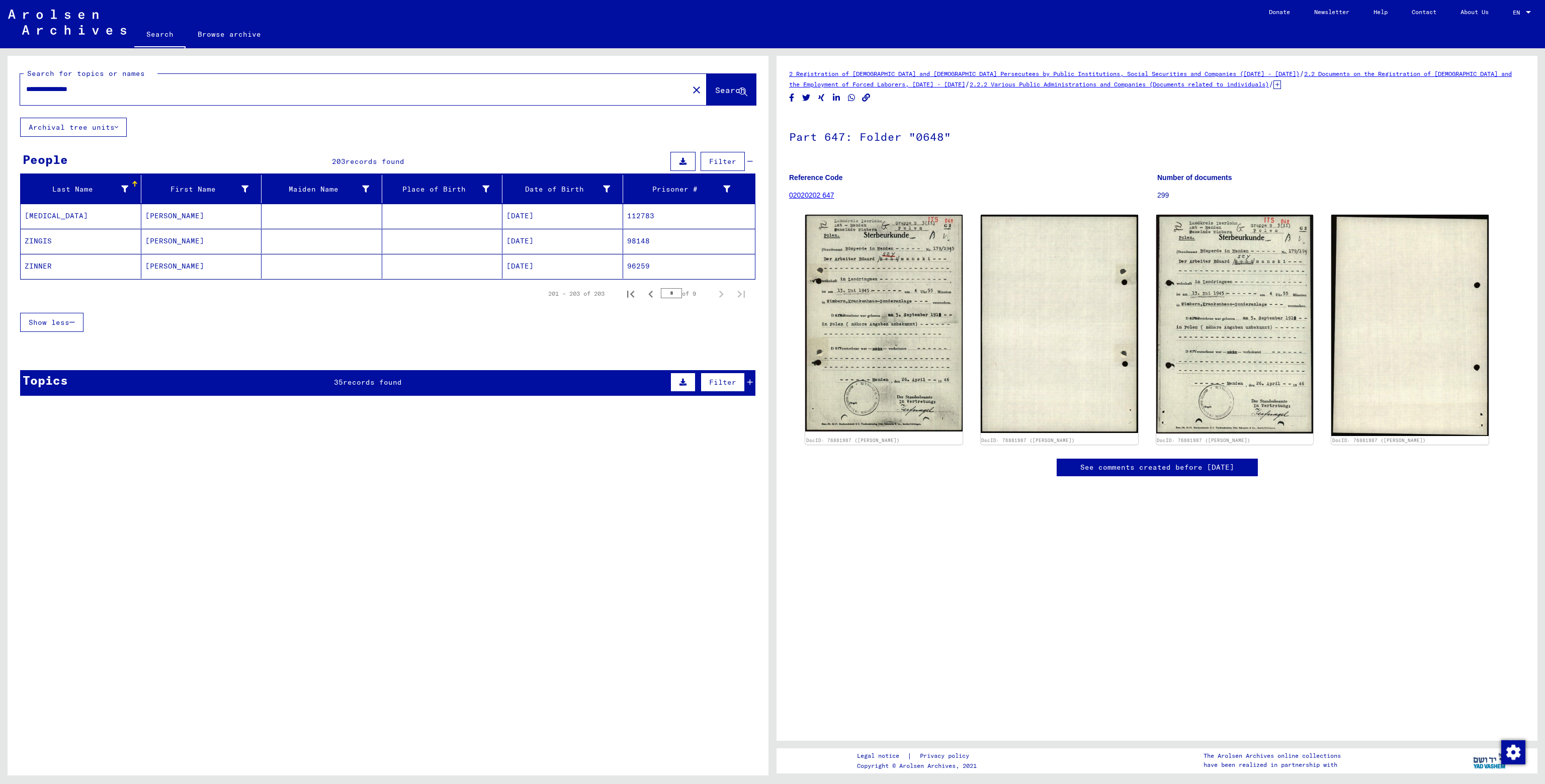
scroll to position [0, 0]
click at [162, 219] on mat-cell "[PERSON_NAME]" at bounding box center [201, 216] width 121 height 25
